Goal: Task Accomplishment & Management: Use online tool/utility

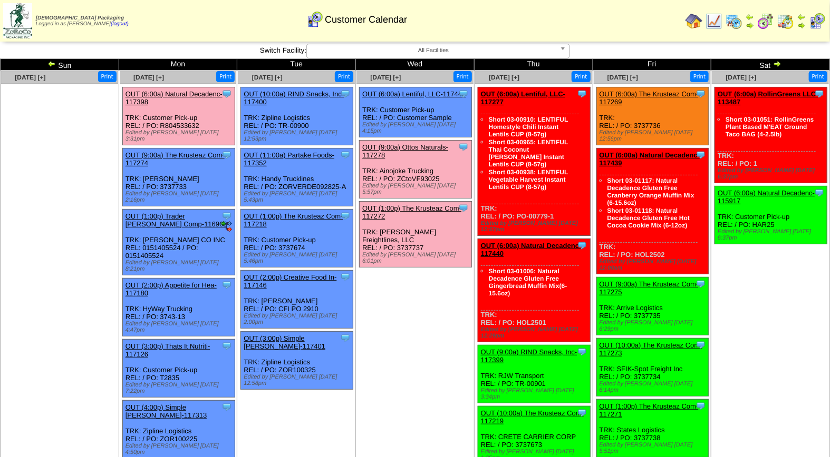
click at [411, 143] on link "OUT (9:00a) Ottos Naturals-117278" at bounding box center [405, 151] width 86 height 16
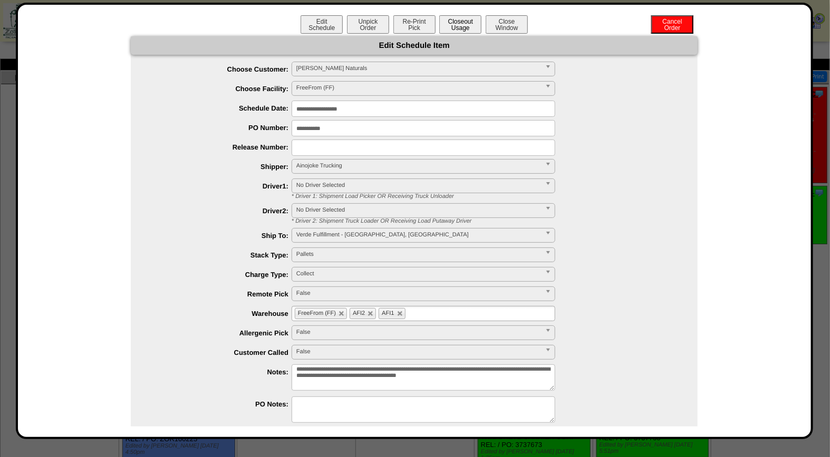
click at [463, 28] on button "Closeout Usage" at bounding box center [460, 24] width 42 height 18
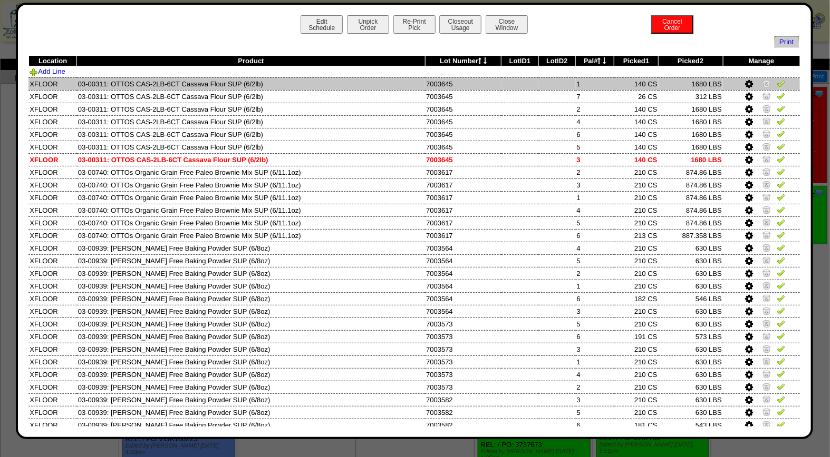
click at [776, 83] on img at bounding box center [780, 83] width 8 height 8
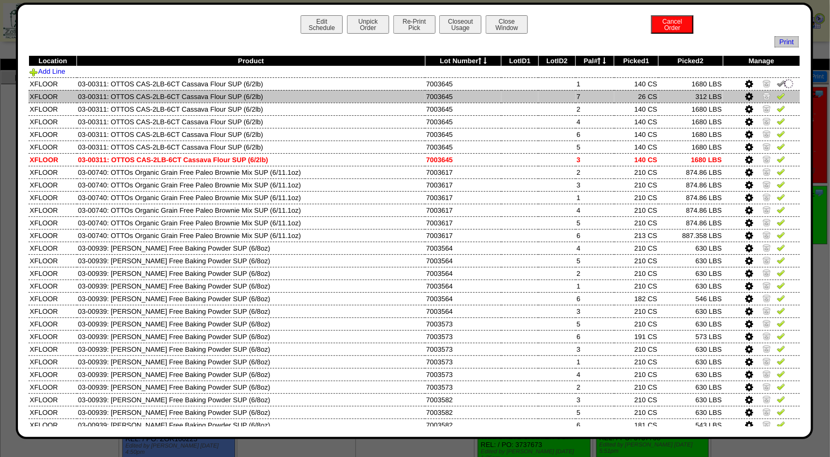
click at [776, 95] on img at bounding box center [780, 96] width 8 height 8
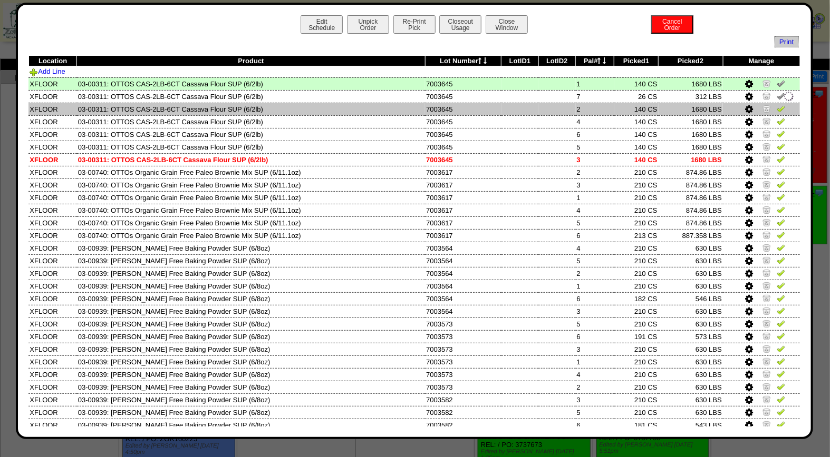
click at [776, 110] on img at bounding box center [780, 108] width 8 height 8
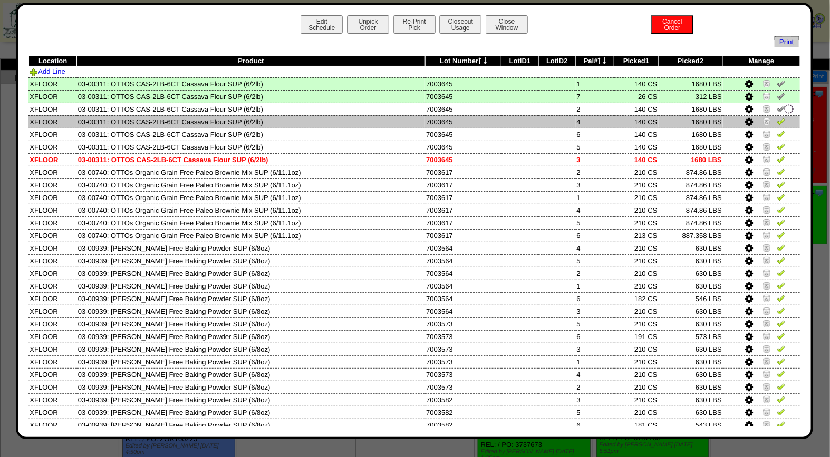
click at [776, 119] on img at bounding box center [780, 121] width 8 height 8
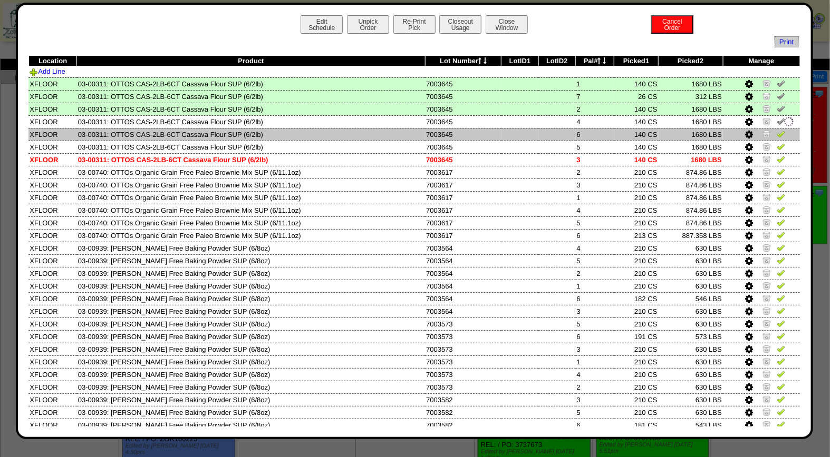
click at [776, 130] on img at bounding box center [780, 134] width 8 height 8
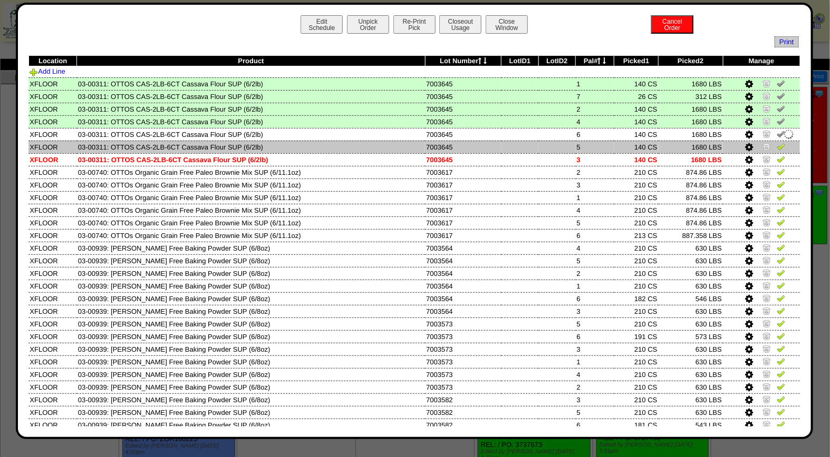
click at [776, 145] on img at bounding box center [780, 146] width 8 height 8
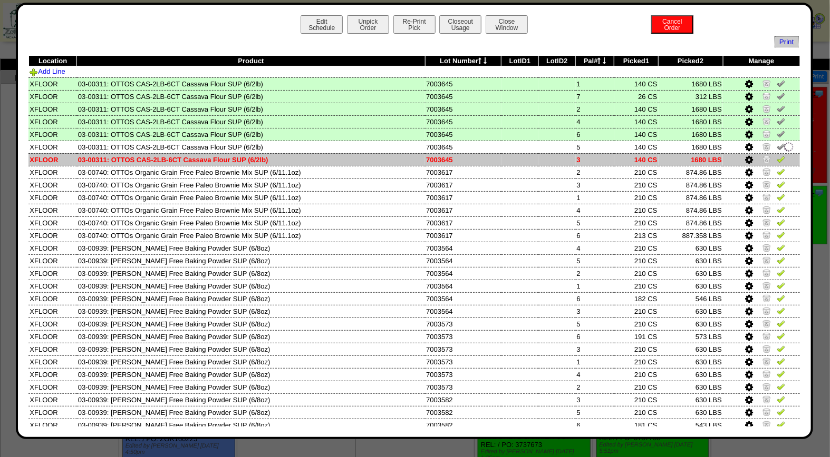
click at [776, 159] on img at bounding box center [780, 159] width 8 height 8
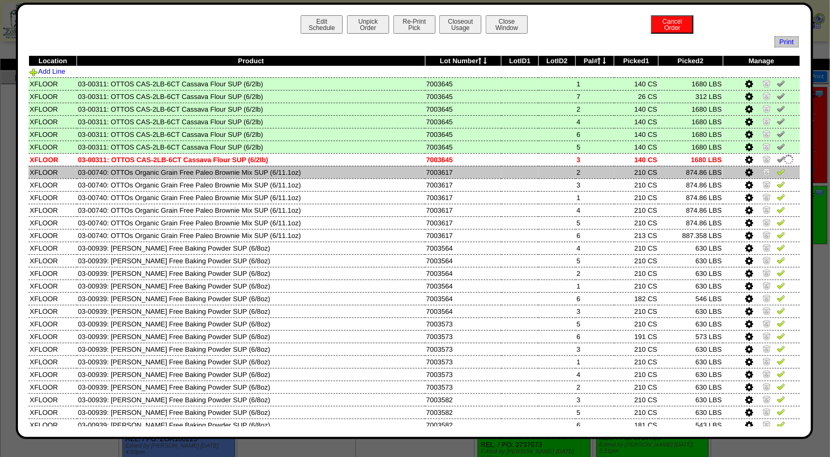
click at [776, 172] on img at bounding box center [780, 172] width 8 height 8
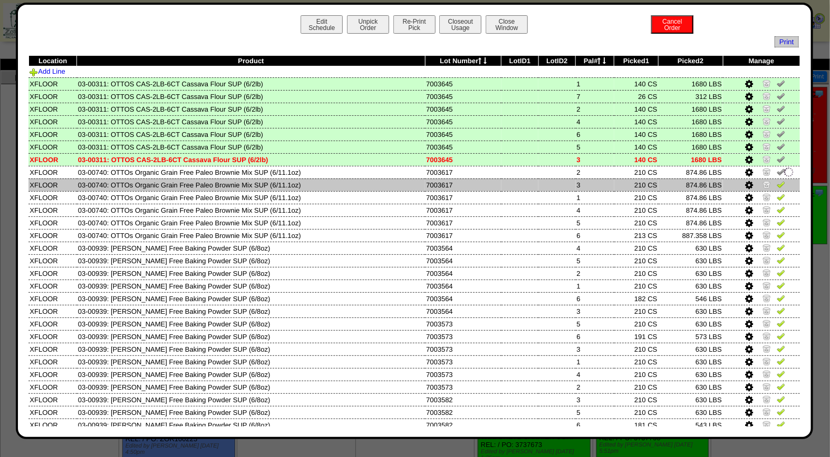
click at [776, 183] on img at bounding box center [780, 184] width 8 height 8
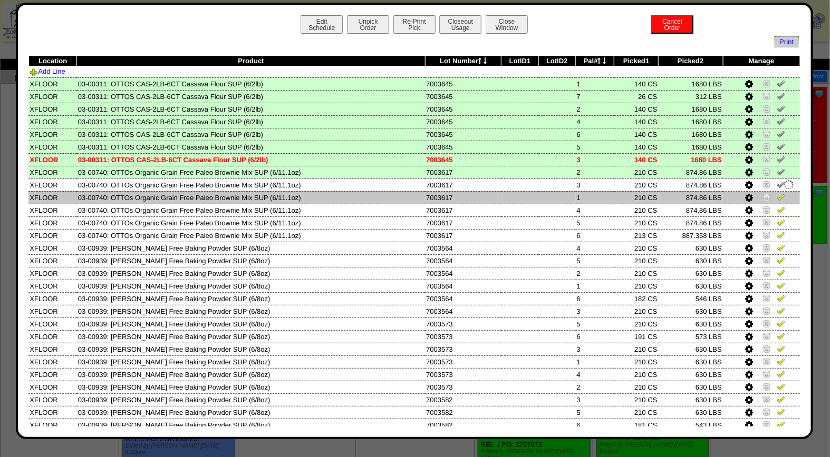
click at [776, 197] on img at bounding box center [780, 197] width 8 height 8
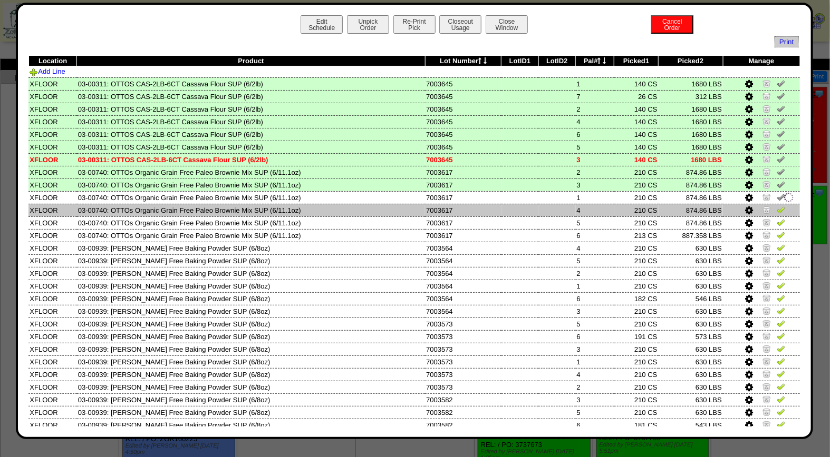
click at [772, 204] on td at bounding box center [761, 210] width 77 height 13
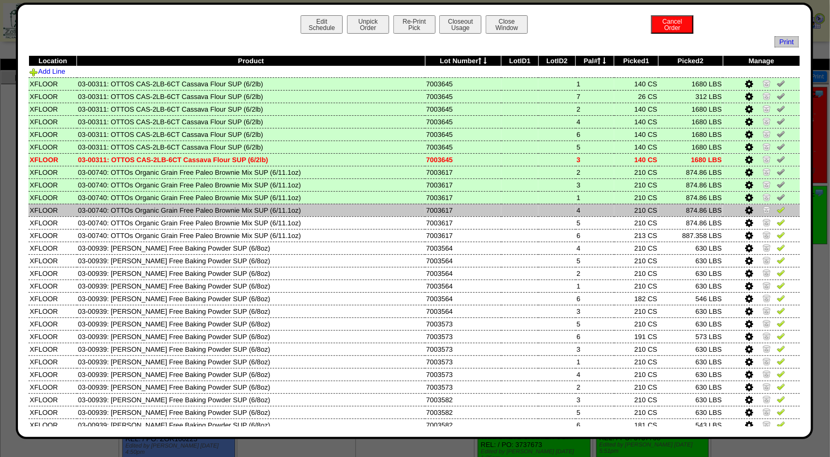
click at [776, 210] on img at bounding box center [780, 210] width 8 height 8
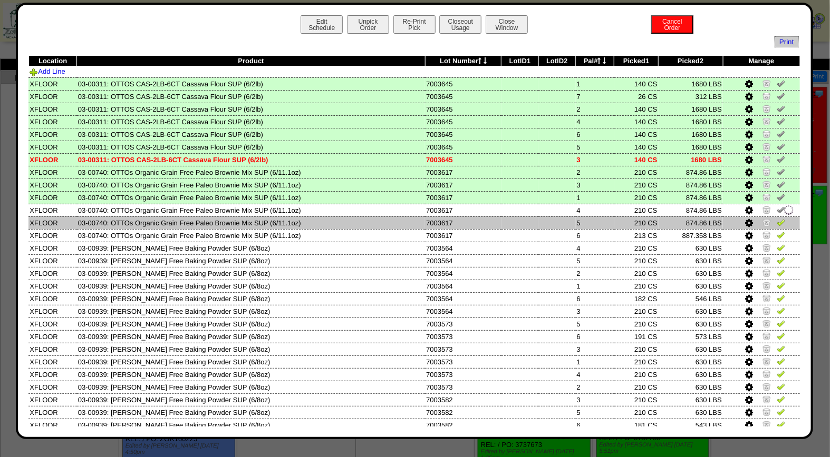
click at [776, 218] on img at bounding box center [780, 222] width 8 height 8
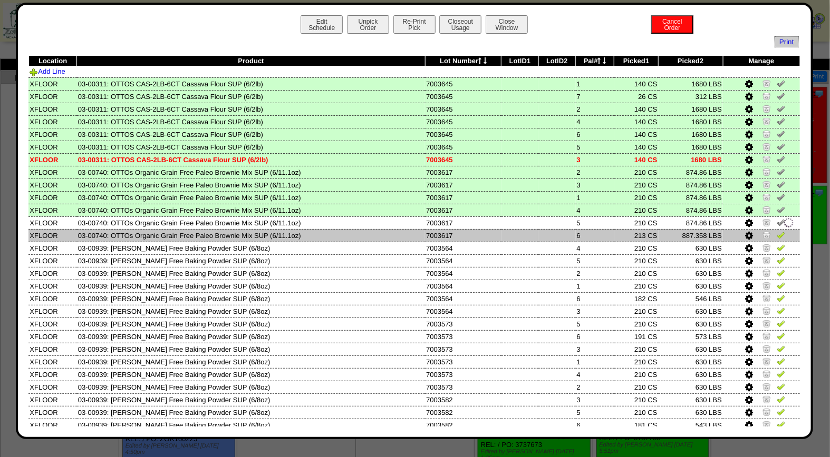
click at [776, 235] on img at bounding box center [780, 235] width 8 height 8
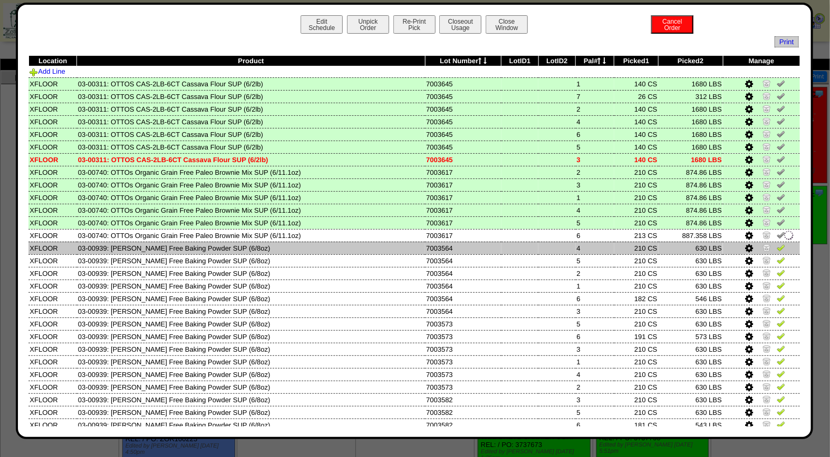
click at [776, 244] on img at bounding box center [780, 248] width 8 height 8
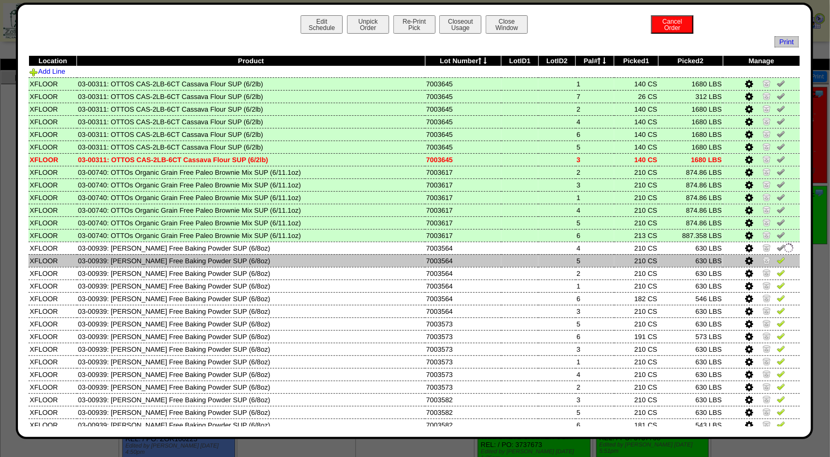
click at [776, 256] on img at bounding box center [780, 260] width 8 height 8
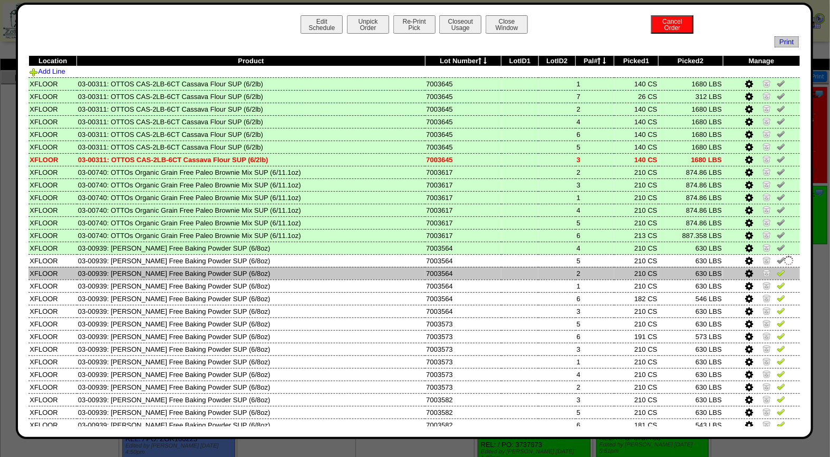
click at [776, 271] on img at bounding box center [780, 273] width 8 height 8
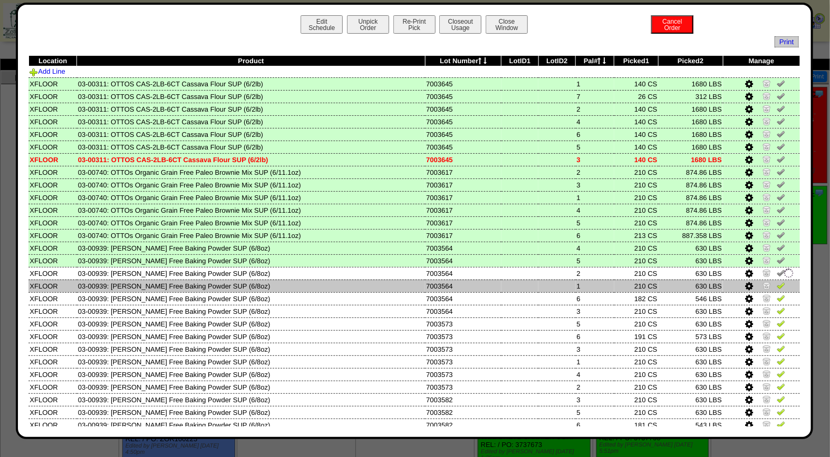
click at [776, 281] on img at bounding box center [780, 285] width 8 height 8
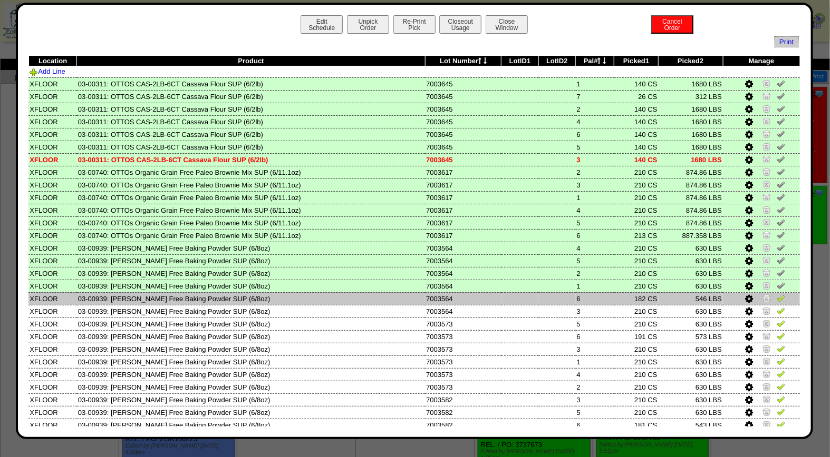
click at [776, 294] on img at bounding box center [780, 298] width 8 height 8
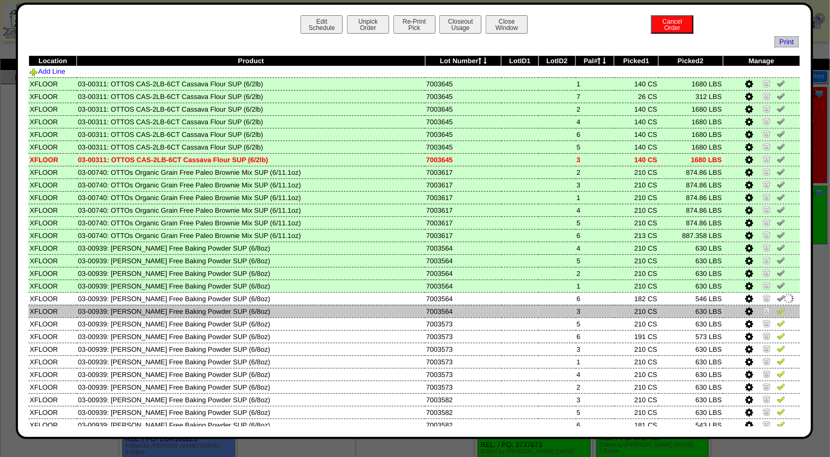
click at [776, 307] on img at bounding box center [780, 311] width 8 height 8
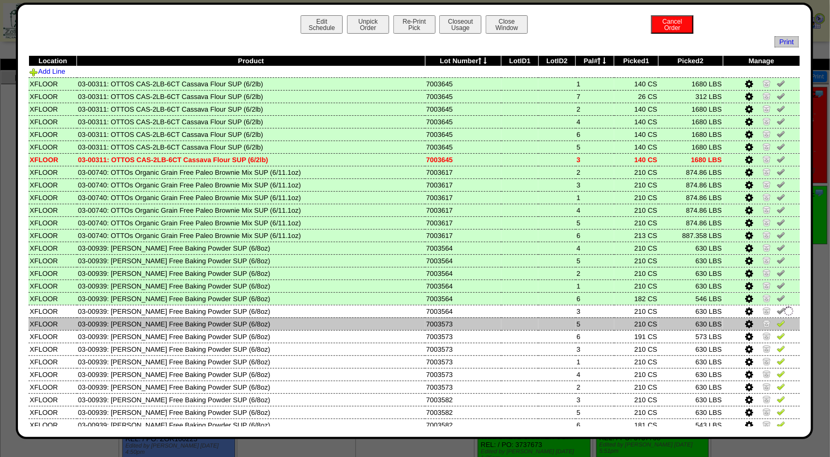
click at [776, 319] on img at bounding box center [780, 323] width 8 height 8
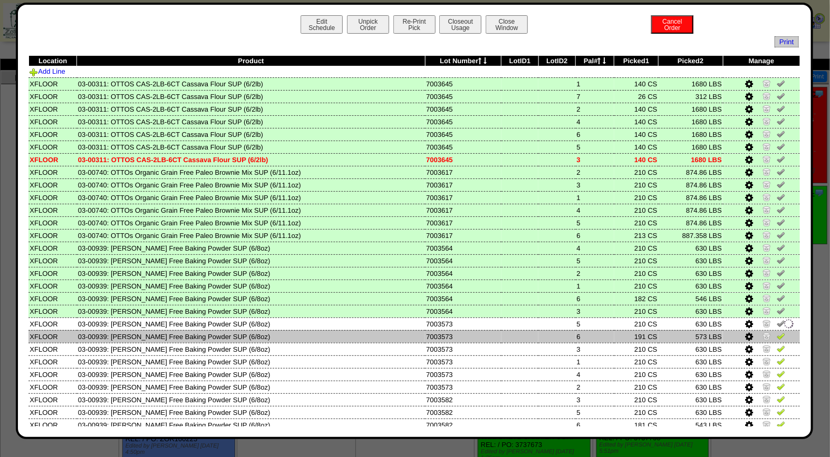
click at [773, 330] on td at bounding box center [761, 336] width 77 height 13
click at [776, 334] on img at bounding box center [780, 336] width 8 height 8
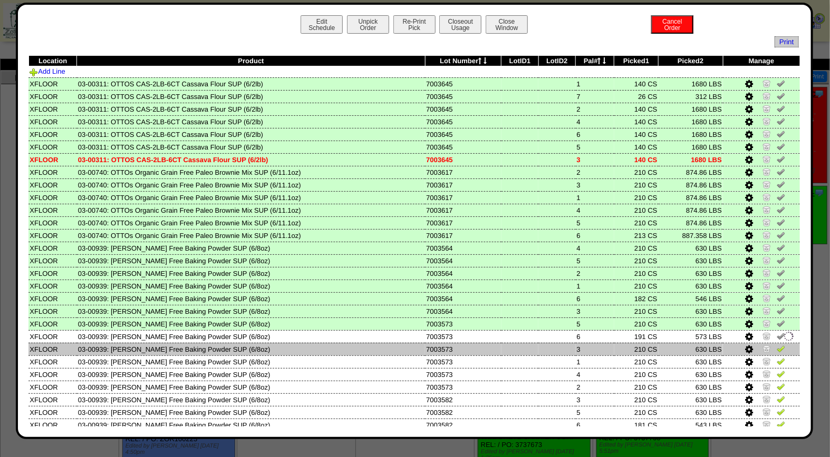
click at [776, 345] on img at bounding box center [780, 349] width 8 height 8
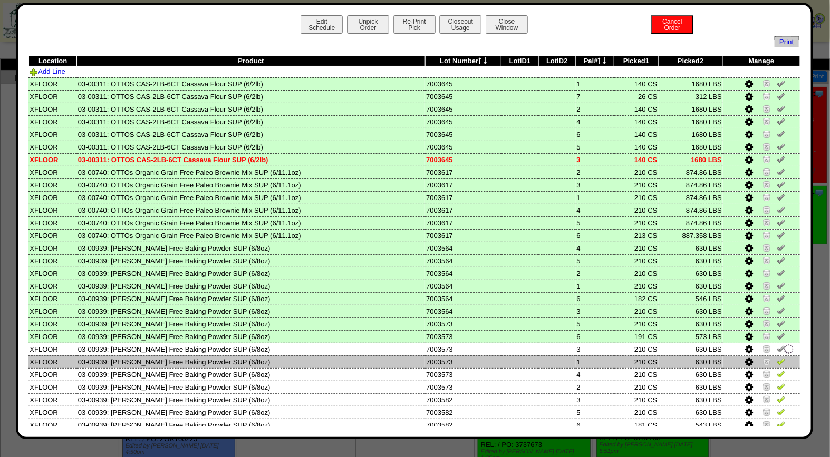
click at [776, 357] on img at bounding box center [780, 361] width 8 height 8
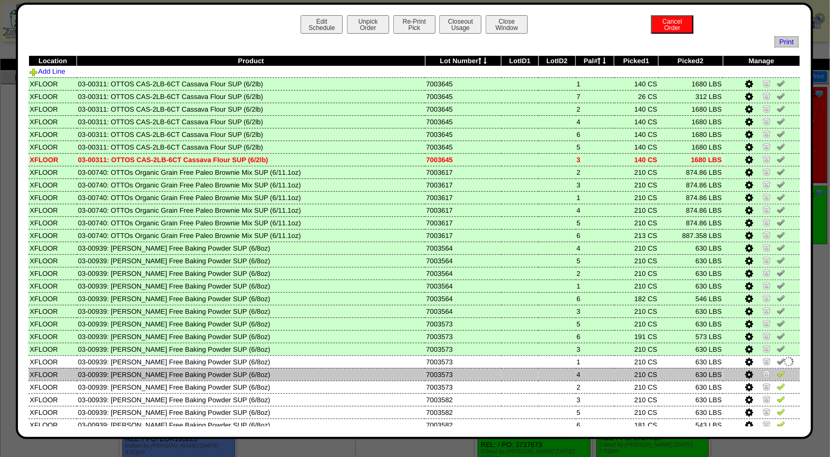
click at [776, 370] on img at bounding box center [780, 374] width 8 height 8
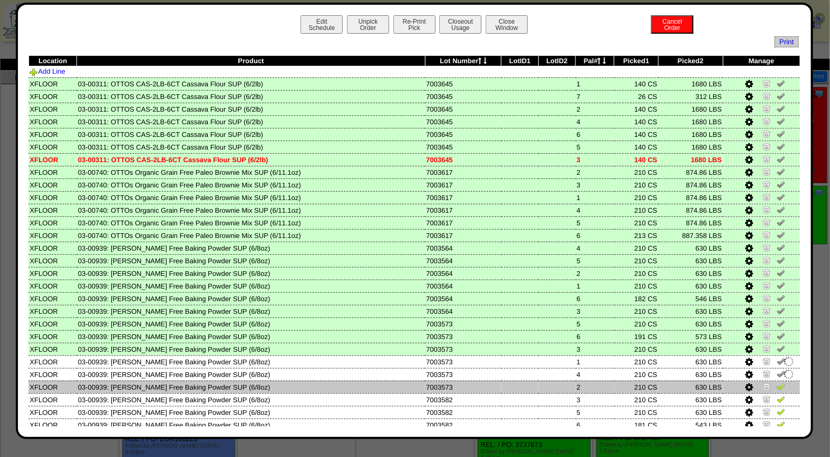
click at [774, 381] on td at bounding box center [761, 387] width 77 height 13
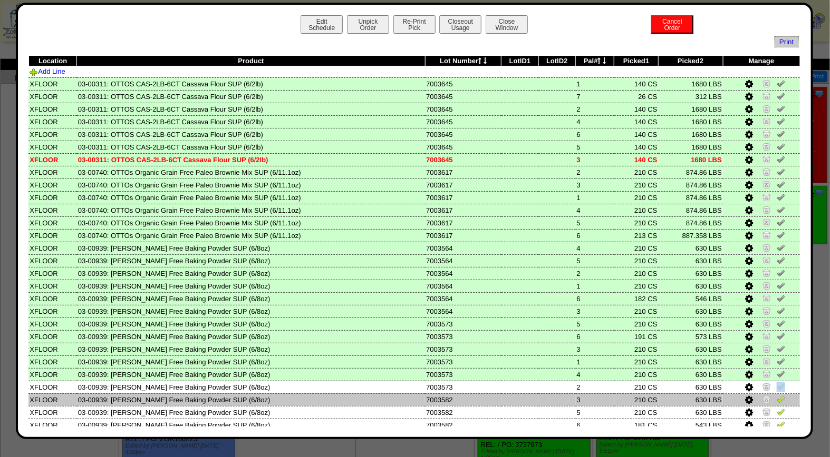
drag, startPoint x: 774, startPoint y: 378, endPoint x: 775, endPoint y: 390, distance: 11.6
click at [776, 395] on img at bounding box center [780, 399] width 8 height 8
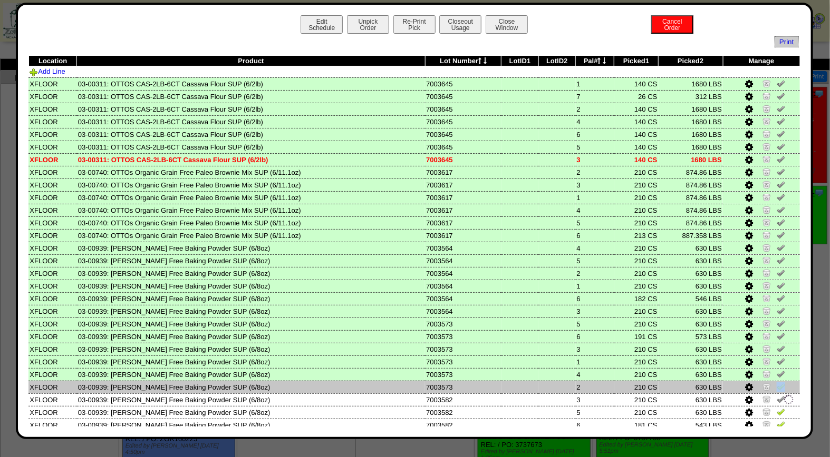
click at [776, 385] on img at bounding box center [780, 387] width 8 height 8
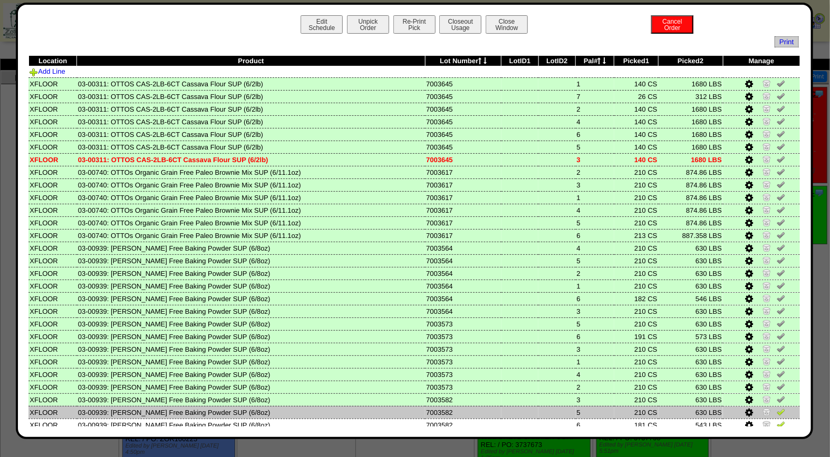
click at [776, 408] on img at bounding box center [780, 412] width 8 height 8
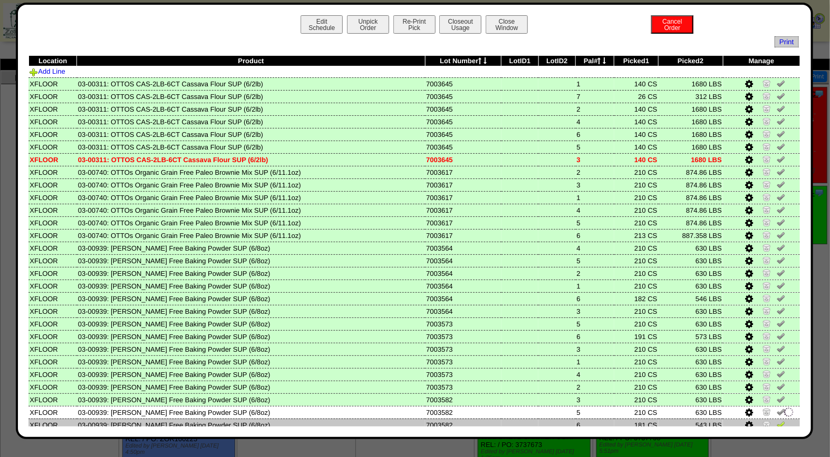
click at [776, 421] on img at bounding box center [780, 425] width 8 height 8
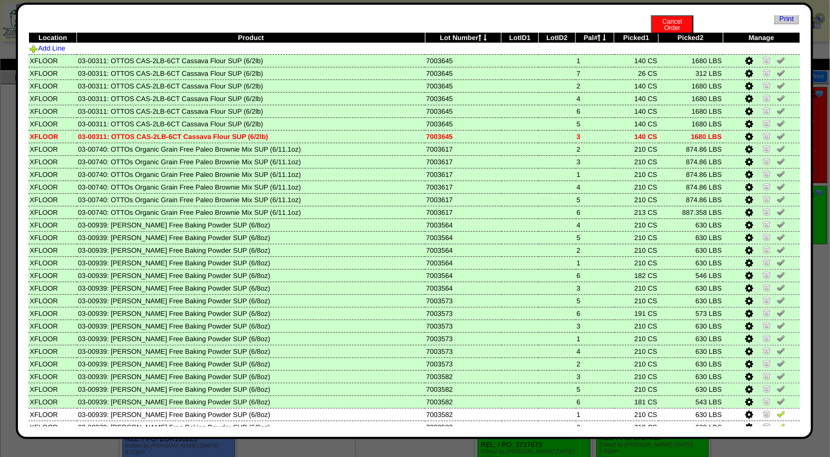
scroll to position [56, 0]
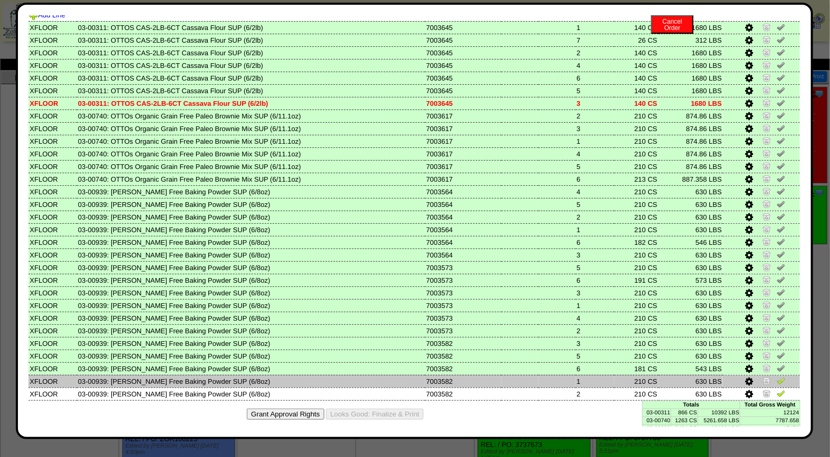
click at [776, 379] on link at bounding box center [780, 383] width 8 height 8
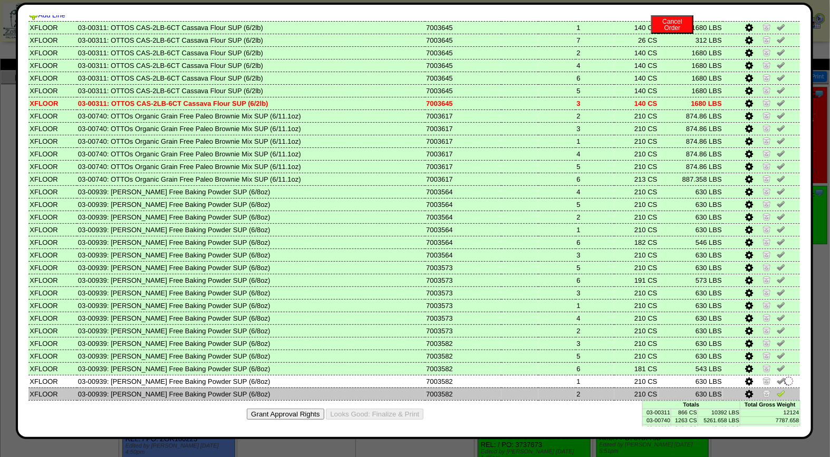
click at [776, 389] on img at bounding box center [780, 393] width 8 height 8
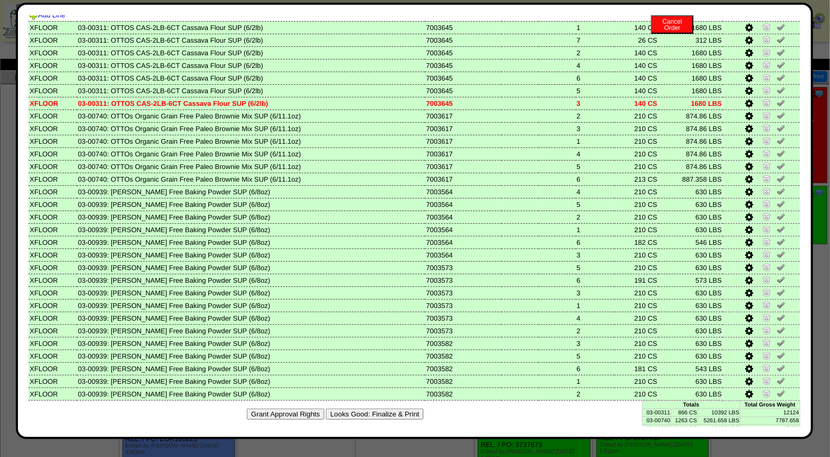
drag, startPoint x: 371, startPoint y: 410, endPoint x: 460, endPoint y: 103, distance: 319.4
click at [371, 410] on button "Looks Good: Finalize & Print" at bounding box center [375, 414] width 98 height 11
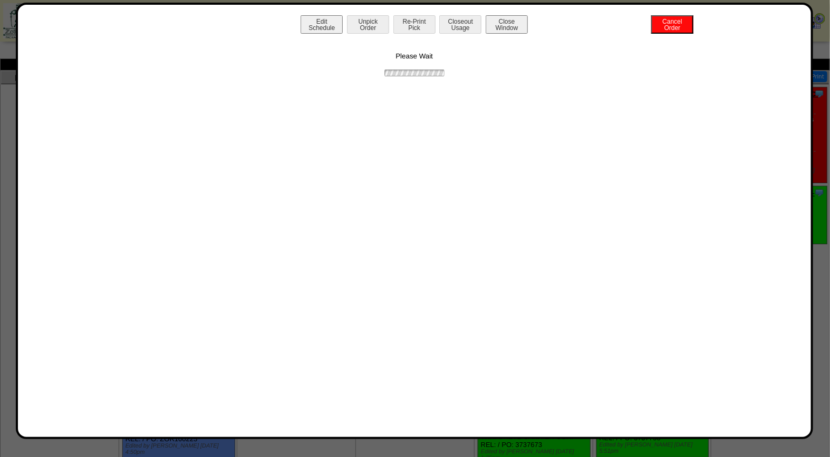
scroll to position [0, 0]
click at [425, 28] on button "Print BOL" at bounding box center [414, 24] width 42 height 18
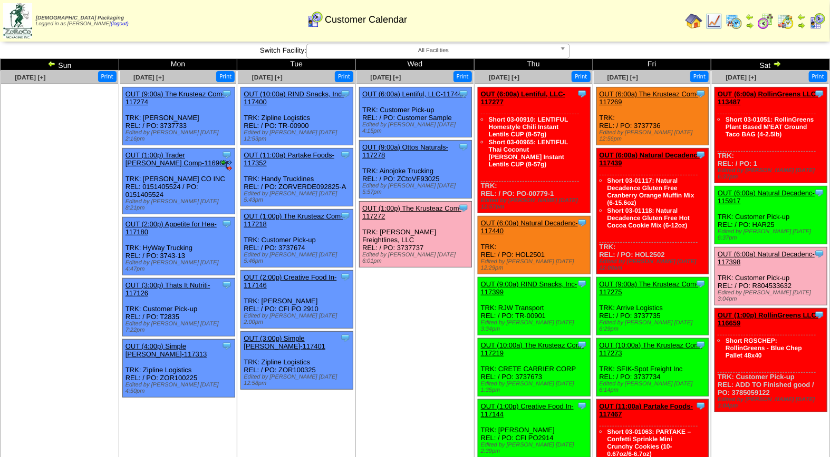
drag, startPoint x: 429, startPoint y: 369, endPoint x: 454, endPoint y: 409, distance: 47.4
click at [446, 48] on span "All Facilities" at bounding box center [433, 50] width 245 height 13
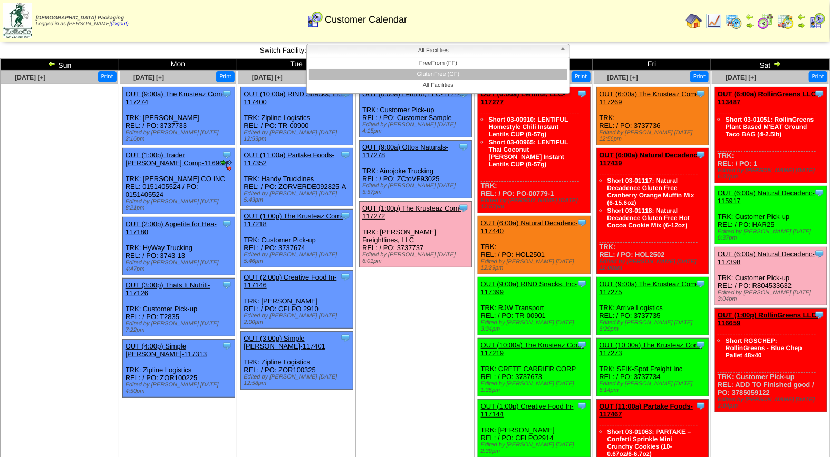
click at [431, 70] on li "GlutenFree (GF)" at bounding box center [438, 74] width 258 height 11
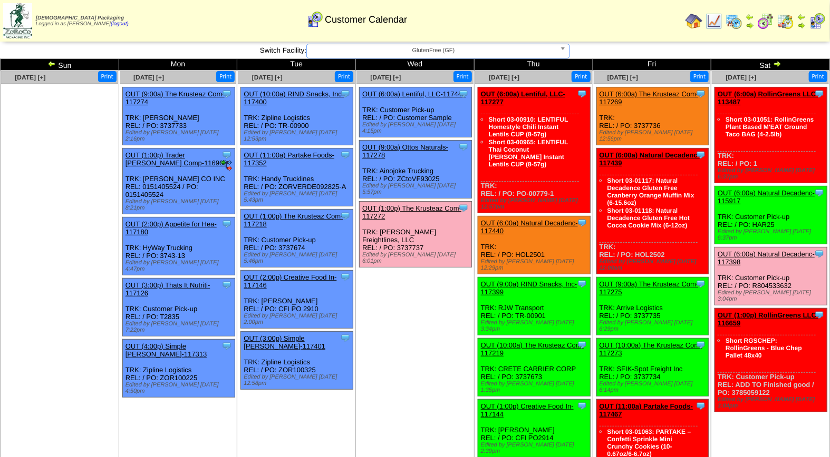
click at [436, 48] on span "GlutenFree (GF)" at bounding box center [433, 50] width 245 height 13
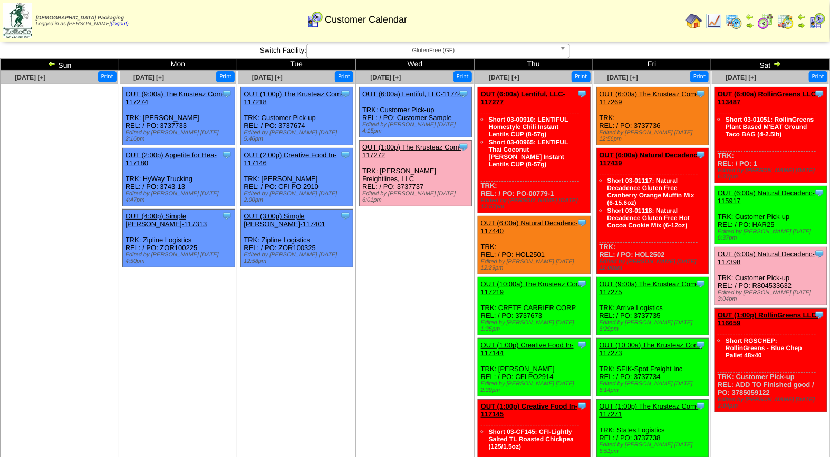
click at [430, 51] on span "GlutenFree (GF)" at bounding box center [433, 50] width 245 height 13
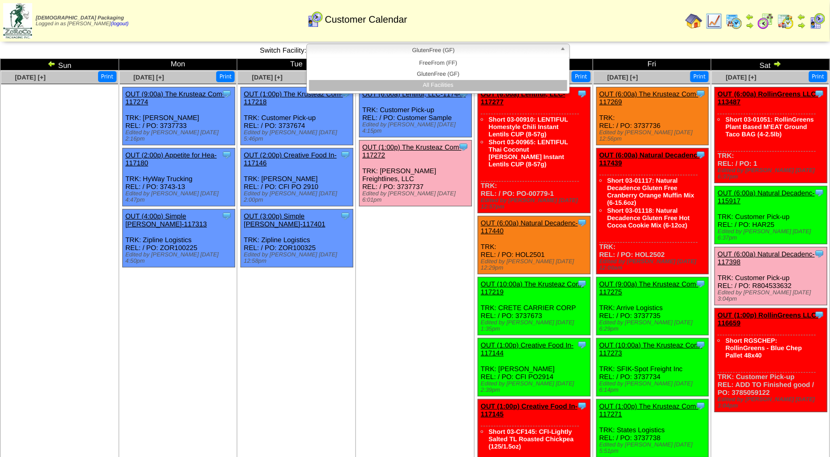
click at [433, 85] on li "All Facilities" at bounding box center [438, 85] width 258 height 11
